Goal: Task Accomplishment & Management: Use online tool/utility

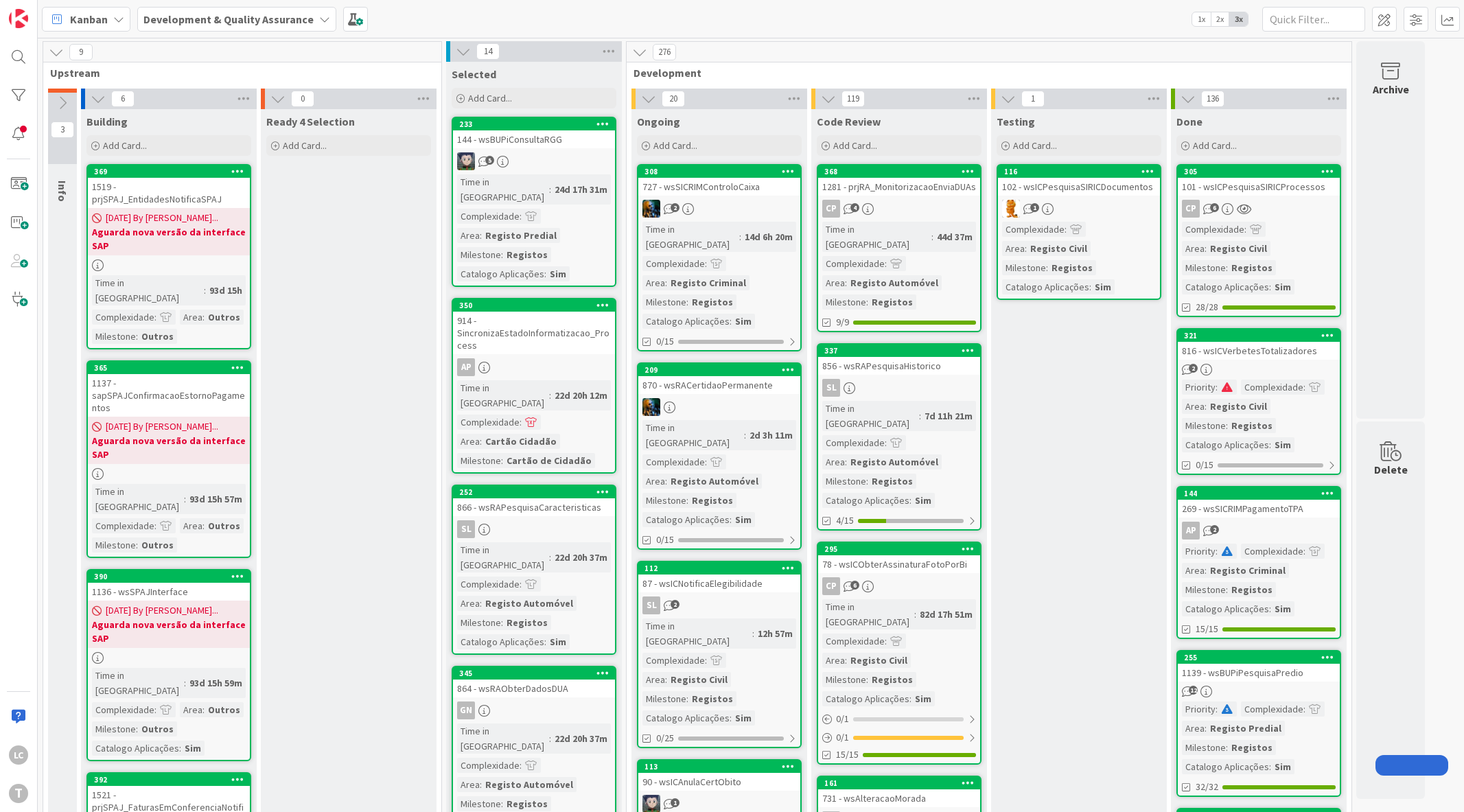
drag, startPoint x: 1042, startPoint y: 440, endPoint x: 1038, endPoint y: 450, distance: 10.8
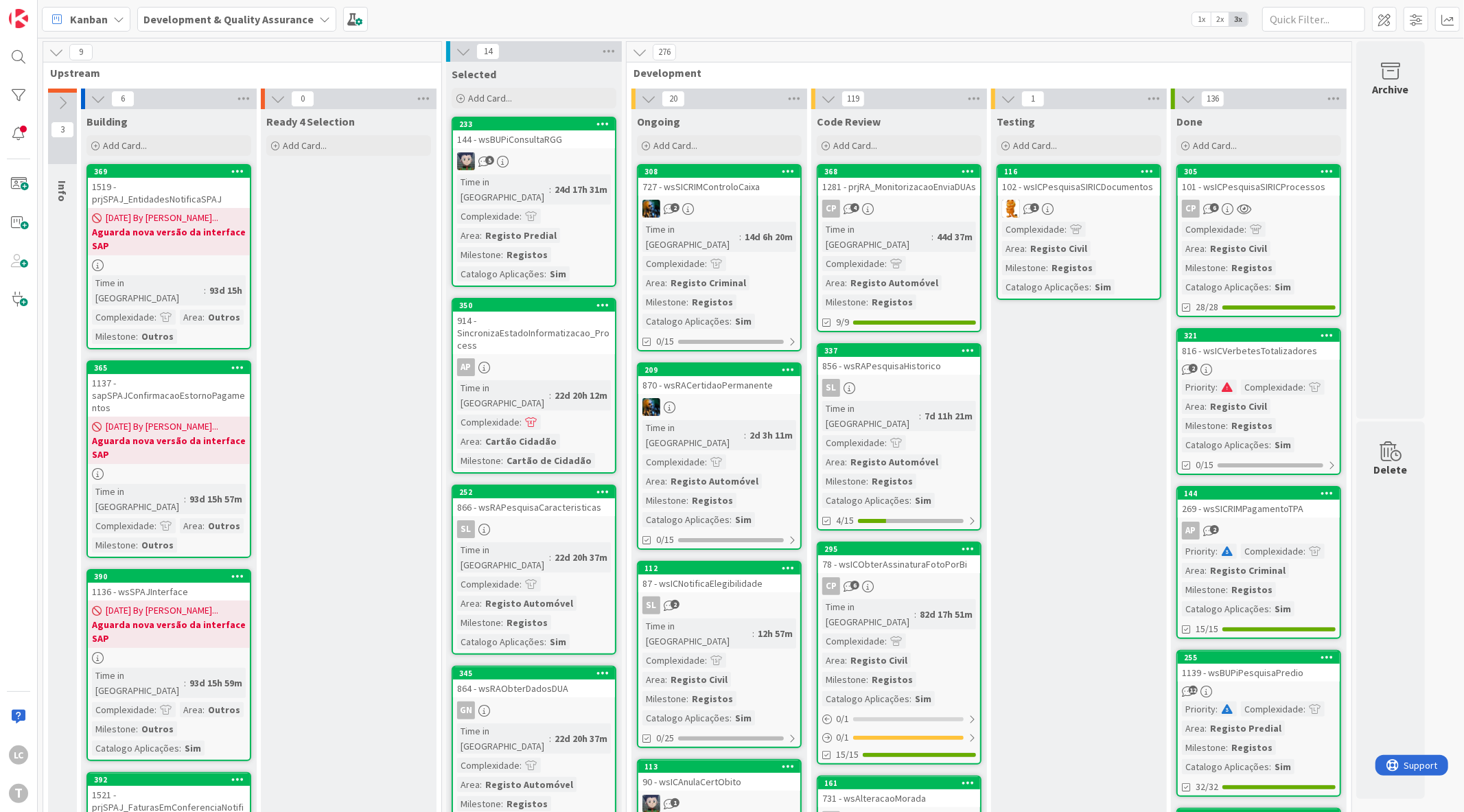
drag, startPoint x: 1038, startPoint y: 450, endPoint x: 1029, endPoint y: 457, distance: 11.4
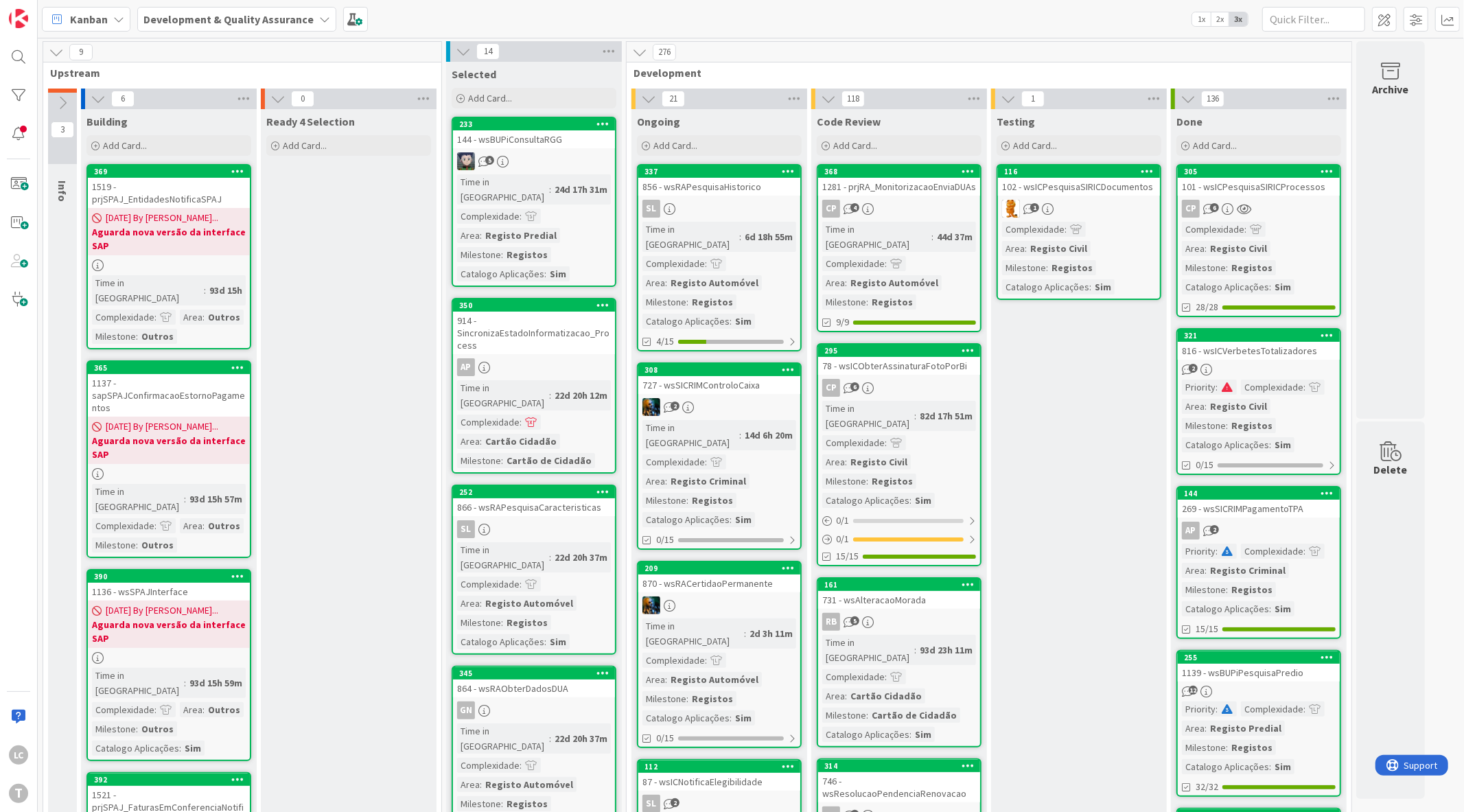
click at [1093, 23] on div "Kanban Development & Quality Assurance 1x 2x 3x" at bounding box center [751, 19] width 1426 height 38
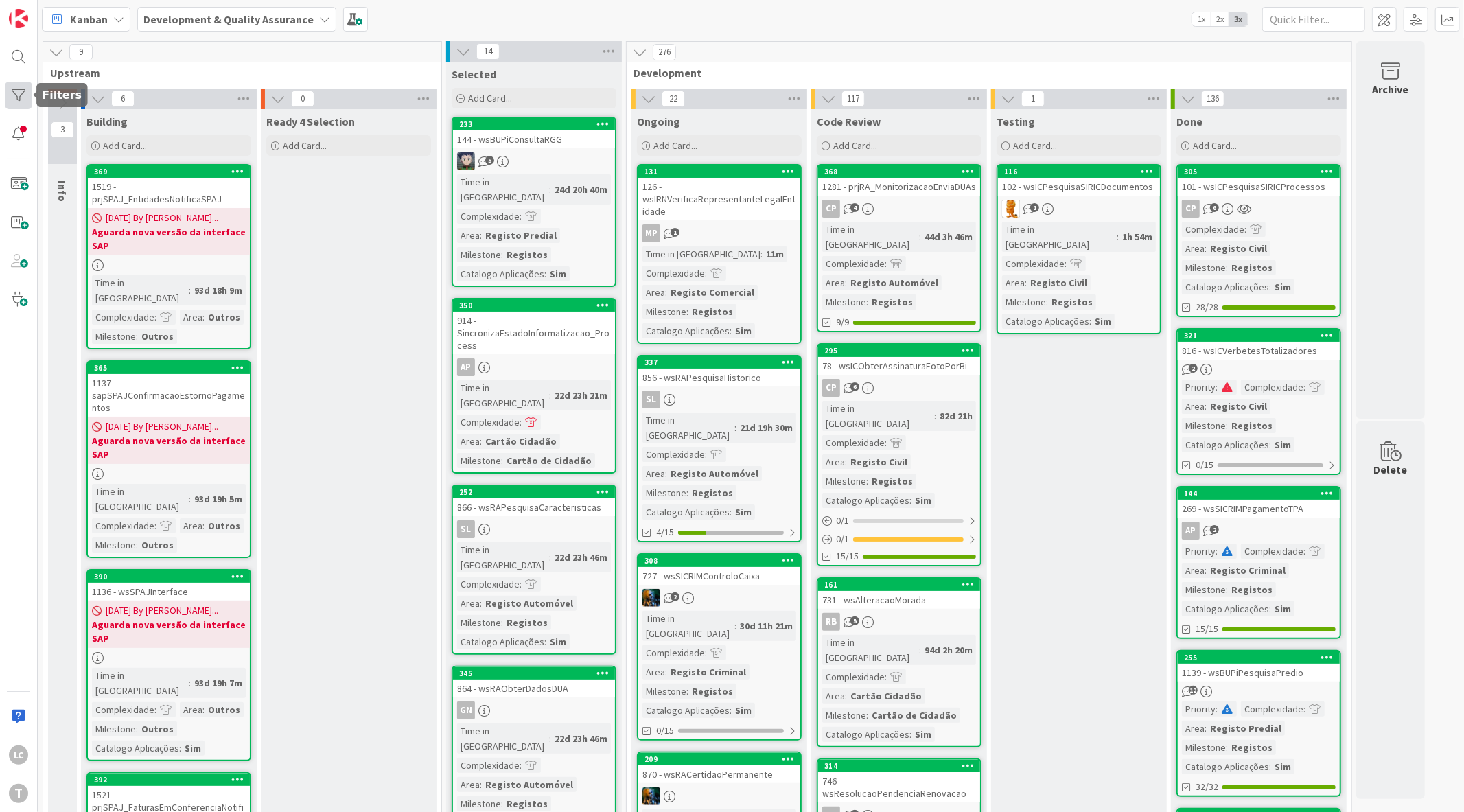
click at [11, 92] on div at bounding box center [19, 96] width 28 height 28
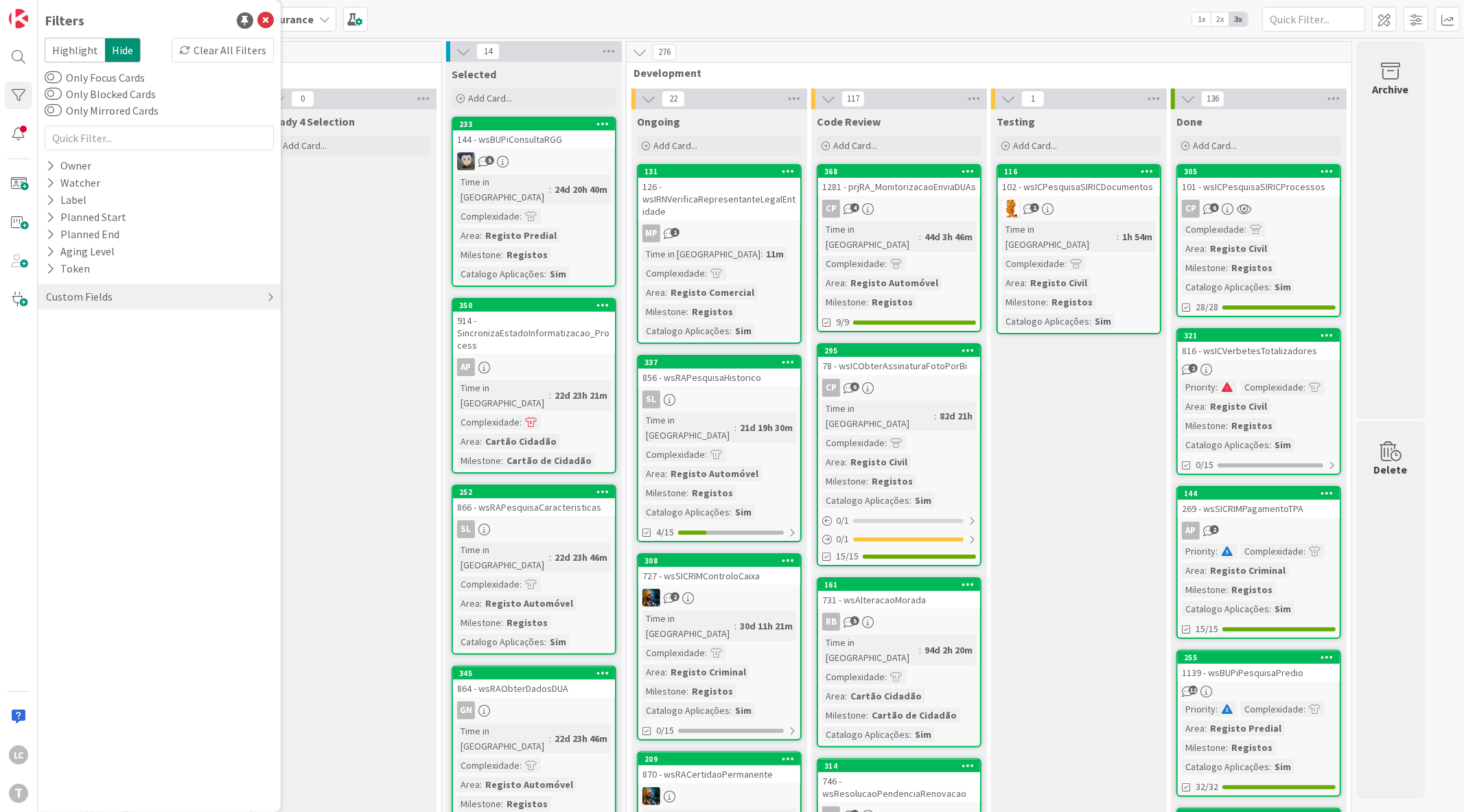
click at [134, 299] on div "Custom Fields" at bounding box center [160, 296] width 243 height 25
click at [128, 330] on div "Priority" at bounding box center [160, 325] width 243 height 17
click at [96, 344] on span "Critical" at bounding box center [90, 346] width 51 height 18
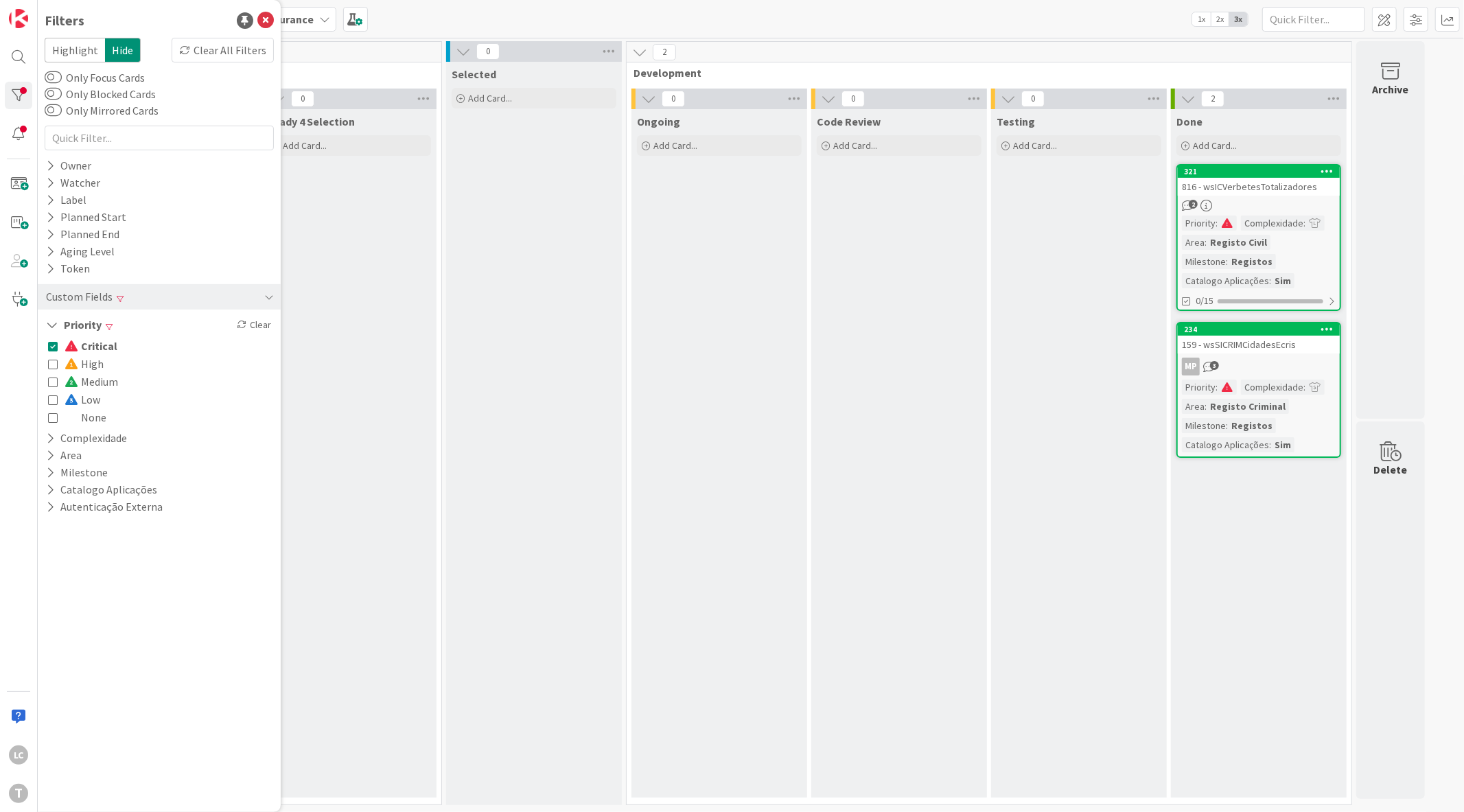
click at [96, 344] on span "Critical" at bounding box center [91, 346] width 53 height 18
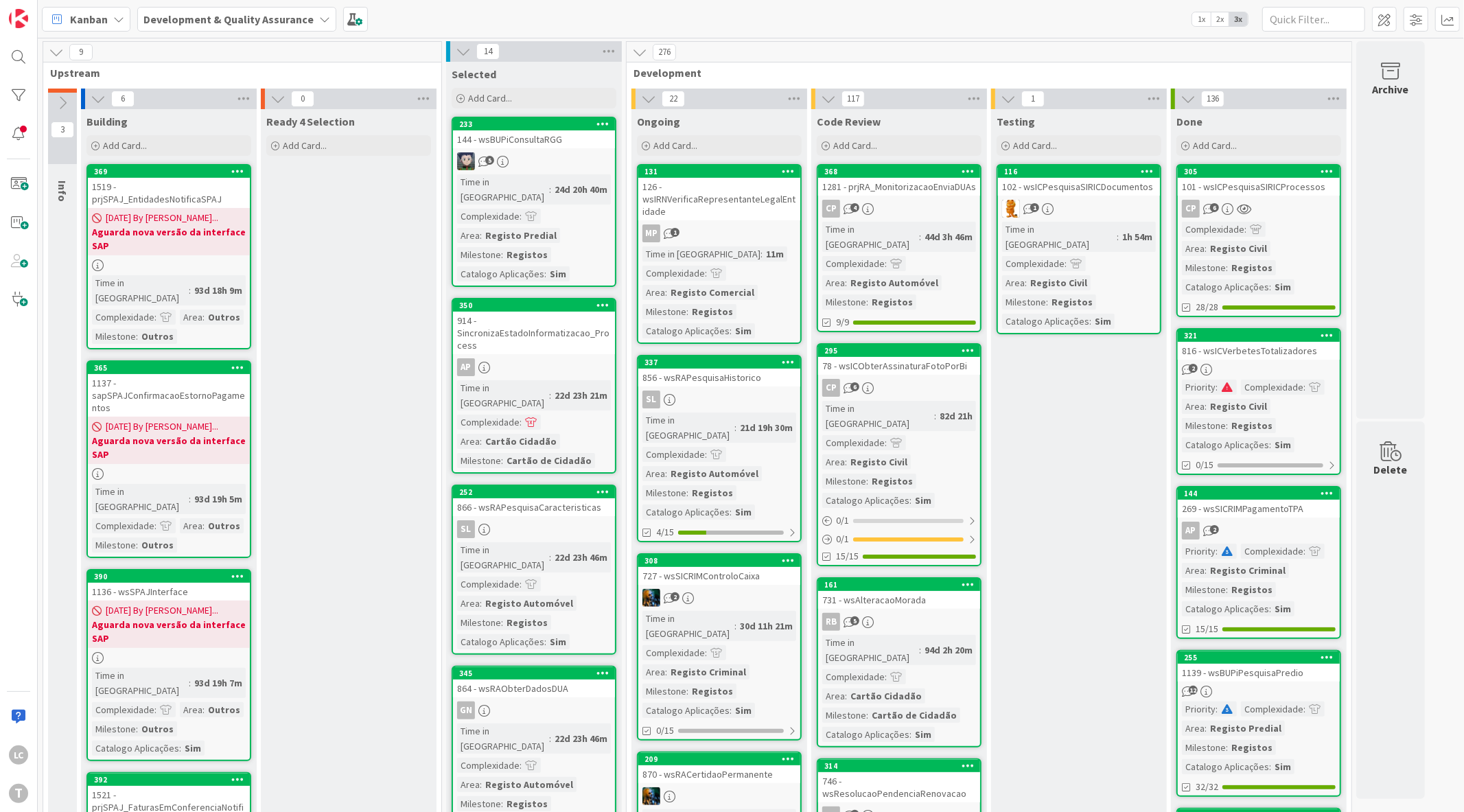
drag, startPoint x: 360, startPoint y: 306, endPoint x: 351, endPoint y: 312, distance: 10.8
